Goal: Task Accomplishment & Management: Manage account settings

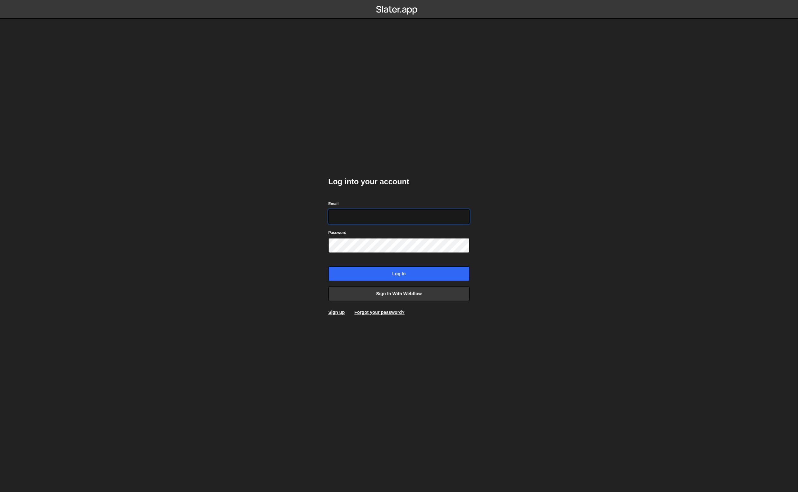
type input "hello@bolk.studio"
click at [391, 278] on input "Log in" at bounding box center [398, 274] width 141 height 15
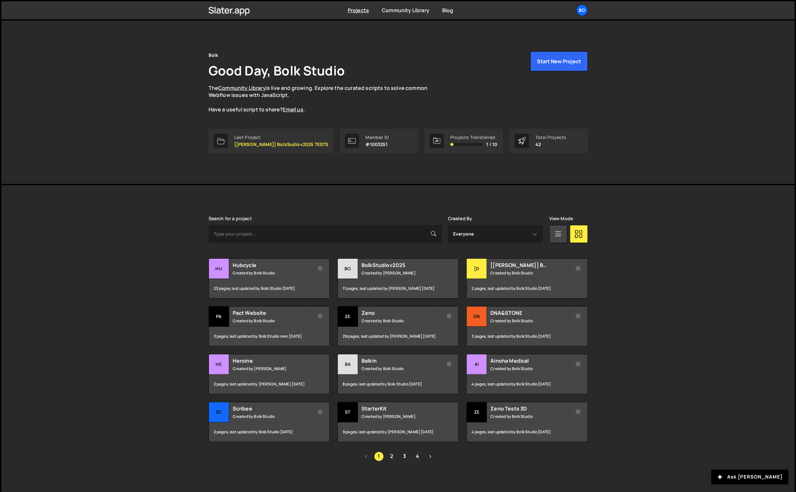
drag, startPoint x: 593, startPoint y: 7, endPoint x: 589, endPoint y: 7, distance: 4.8
click at [592, 7] on div "Projects [GEOGRAPHIC_DATA] Blog Bo Your current team is Bolk Projects Your Team…" at bounding box center [398, 10] width 398 height 18
drag, startPoint x: 573, startPoint y: 8, endPoint x: 578, endPoint y: 9, distance: 4.8
click at [578, 9] on ul "Bo Your current team is Bolk Projects Your Teams Invite team member Account Bil…" at bounding box center [567, 10] width 42 height 12
click at [578, 9] on div "Bo" at bounding box center [582, 10] width 12 height 12
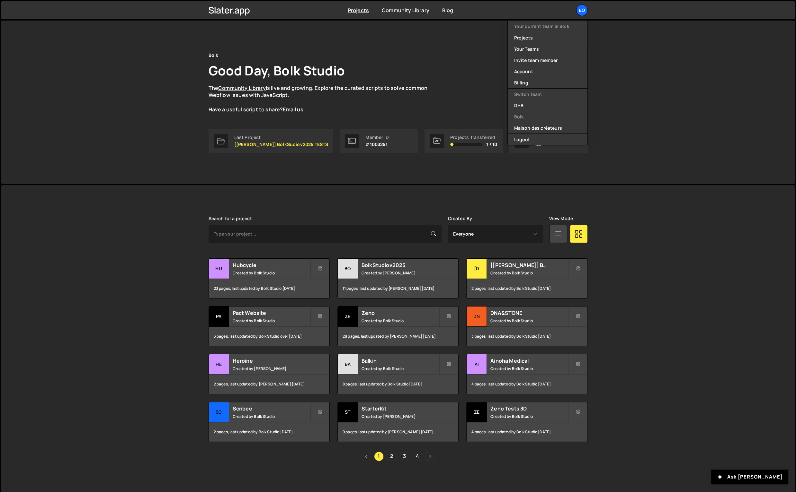
click at [578, 9] on div "Bo" at bounding box center [582, 10] width 12 height 12
